Goal: Information Seeking & Learning: Find specific fact

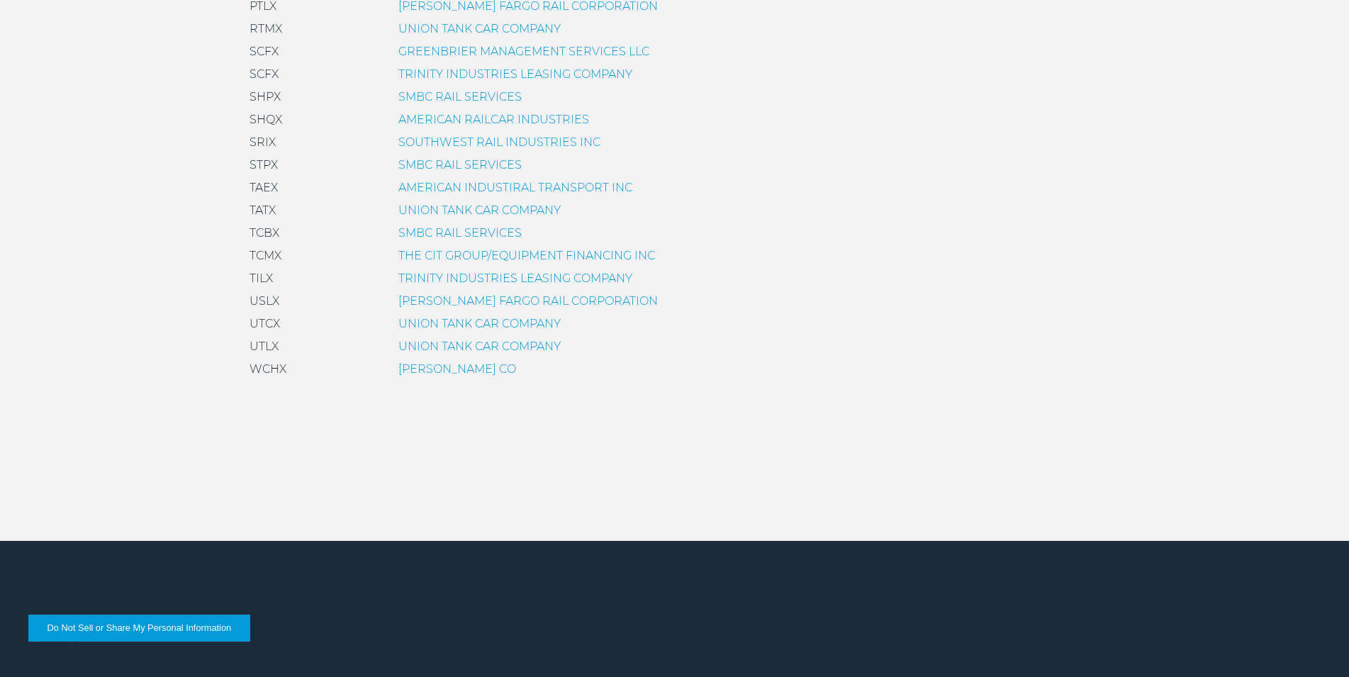
scroll to position [1156, 0]
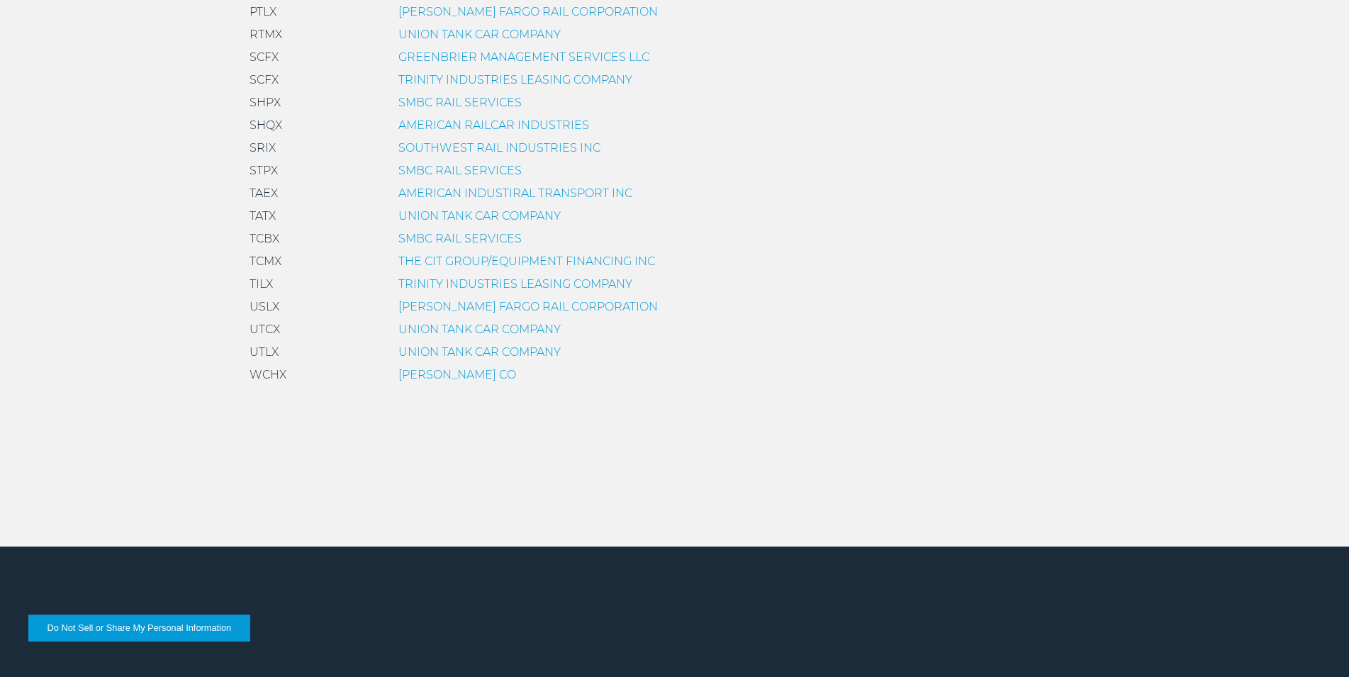
click at [454, 349] on link "UNION TANK CAR COMPANY" at bounding box center [479, 351] width 162 height 13
click at [434, 288] on link "TRINITY INDUSTRIES LEASING COMPANY" at bounding box center [515, 283] width 234 height 13
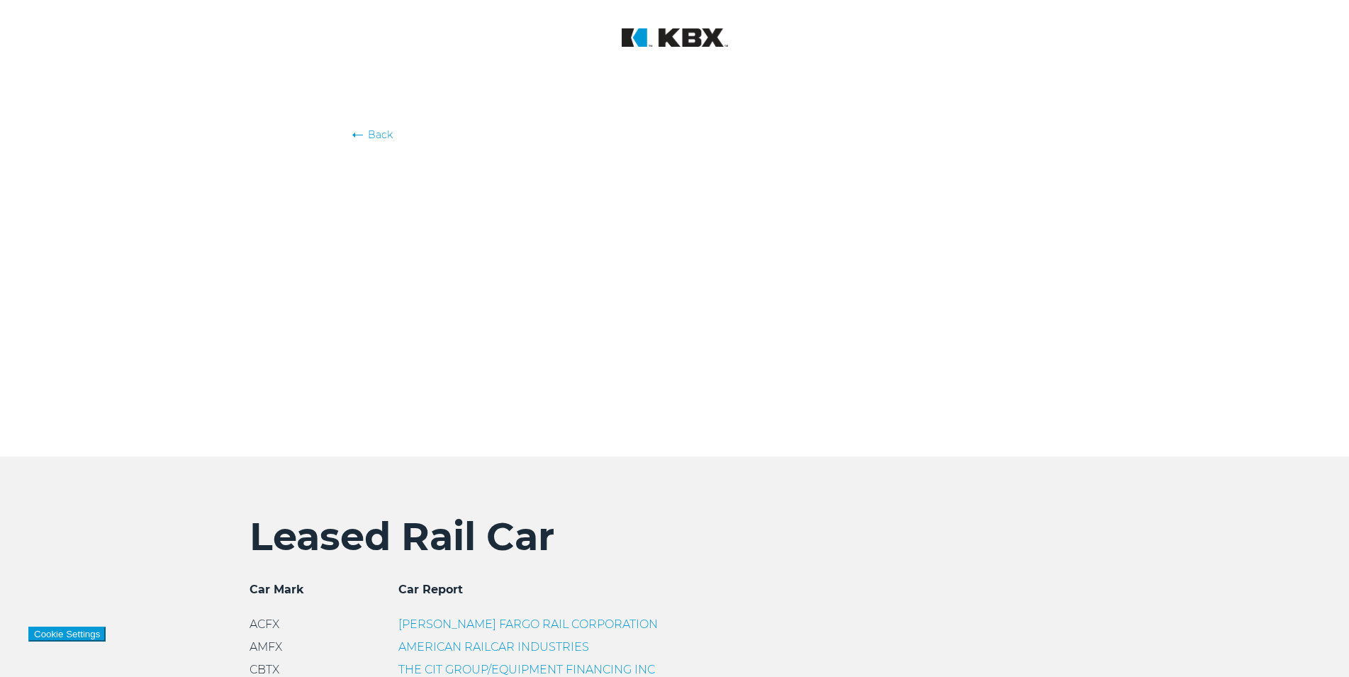
scroll to position [1156, 0]
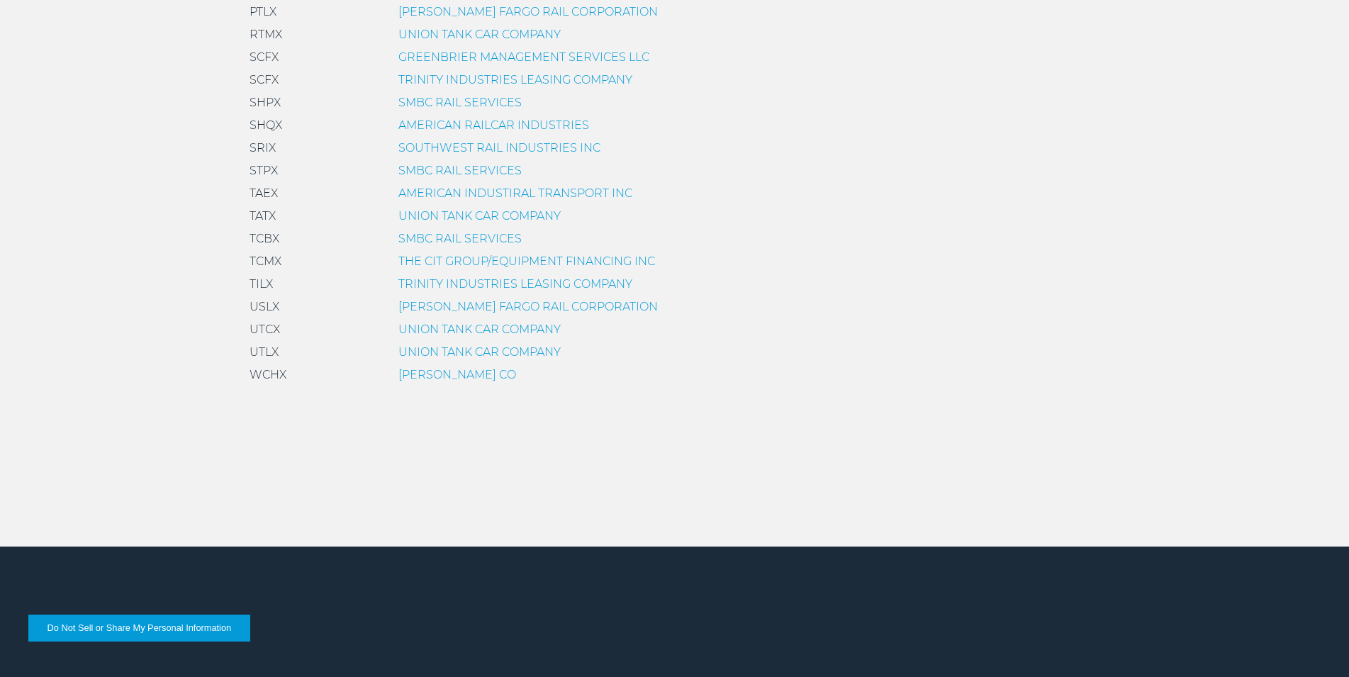
click at [408, 351] on link "UNION TANK CAR COMPANY" at bounding box center [479, 351] width 162 height 13
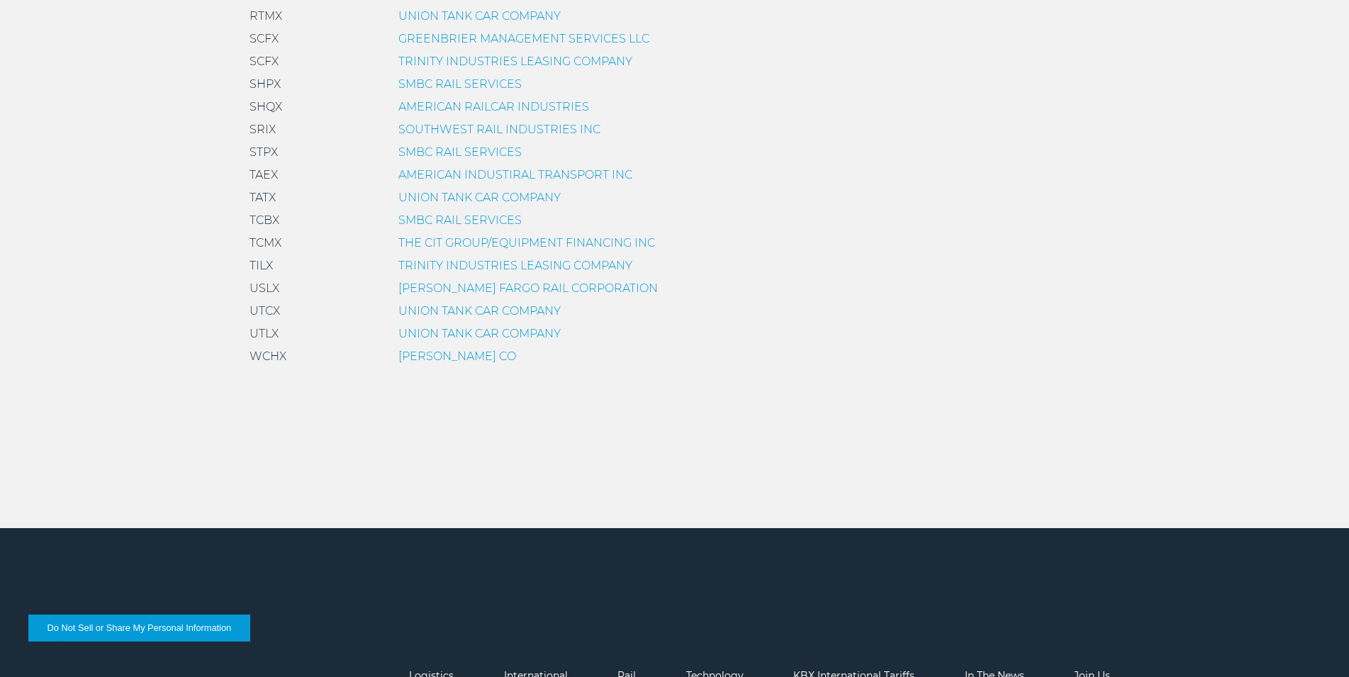
scroll to position [1084, 0]
